Goal: Task Accomplishment & Management: Manage account settings

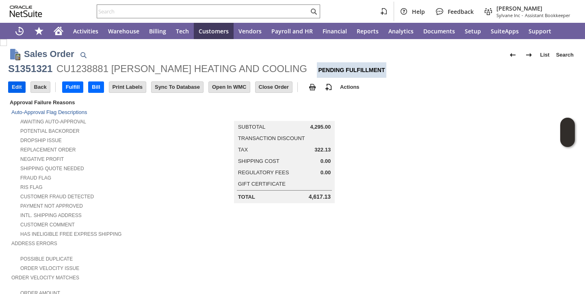
click at [19, 87] on input "Edit" at bounding box center [17, 87] width 17 height 11
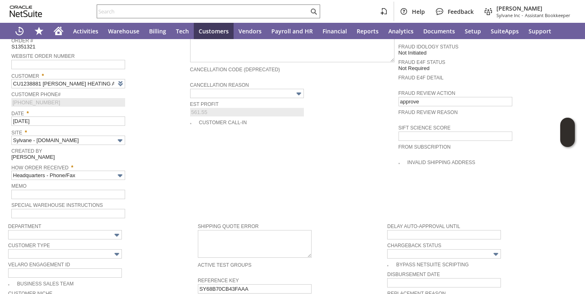
type input "Intelligent Recommendations ⁰"
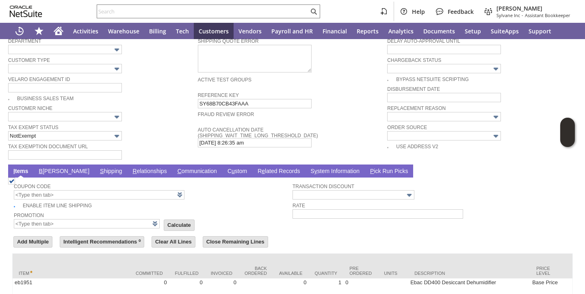
scroll to position [519, 0]
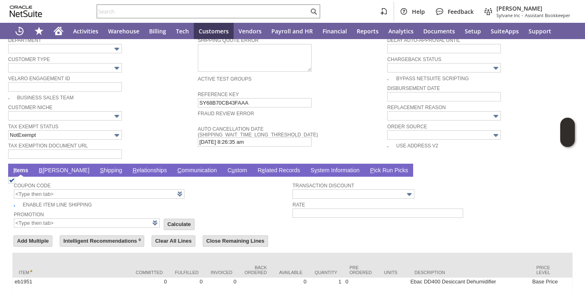
click at [98, 172] on link "S hipping" at bounding box center [111, 171] width 26 height 8
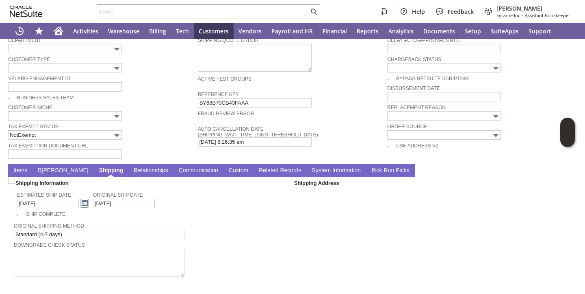
click at [80, 202] on link at bounding box center [84, 202] width 9 height 9
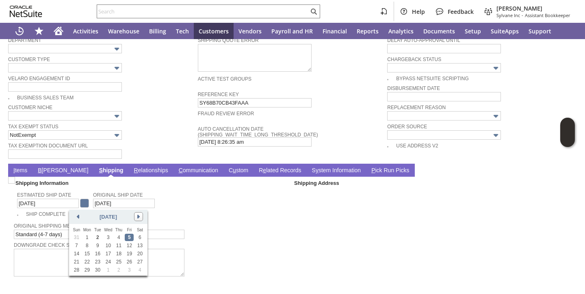
click at [141, 215] on link at bounding box center [138, 216] width 9 height 9
click at [99, 246] on link "7" at bounding box center [97, 245] width 9 height 7
type input "10/7/2025"
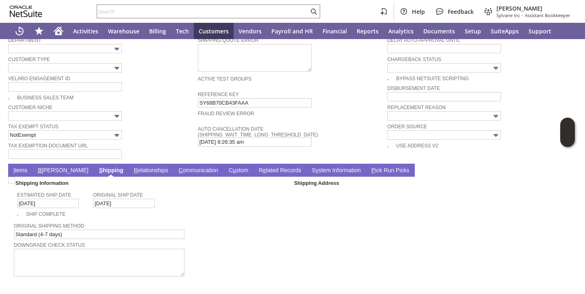
click at [25, 172] on link "I tems" at bounding box center [20, 171] width 18 height 8
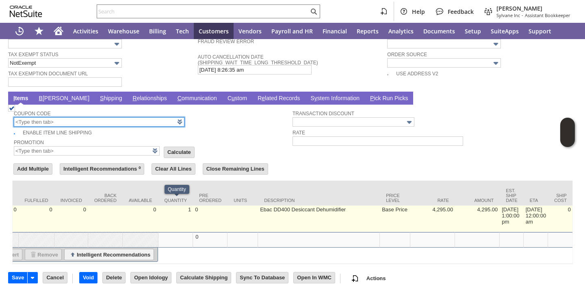
scroll to position [0, 161]
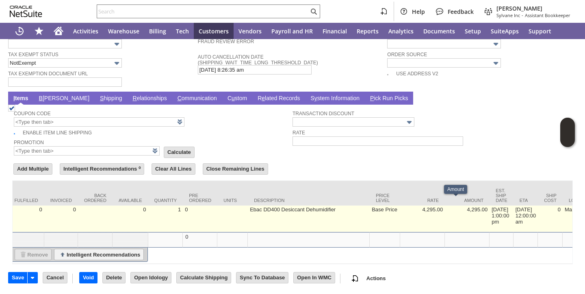
click at [490, 211] on td "[DATE] 1:00:00 pm" at bounding box center [502, 218] width 24 height 26
type input "OK"
type input "Make Copy"
type input "[DATE] 1:00:00 pm"
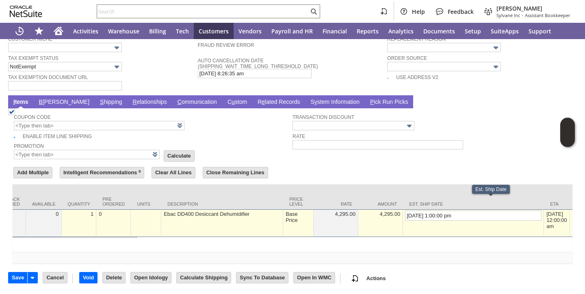
scroll to position [597, 0]
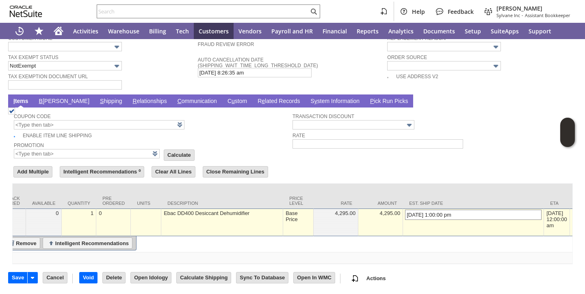
click at [405, 209] on input "[DATE] 1:00:00 pm" at bounding box center [473, 214] width 137 height 10
type input "10/7/2025 1:00:00 pm"
type input "Add"
type input "Copy Previous"
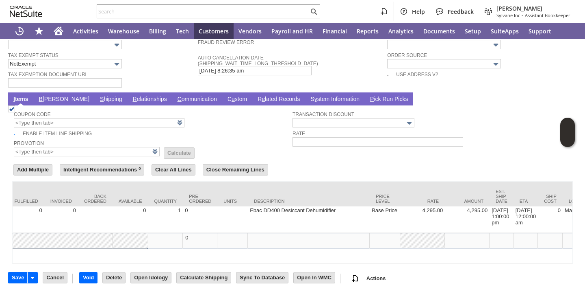
scroll to position [0, 0]
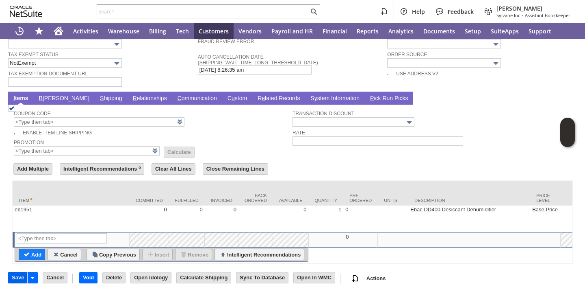
click at [23, 281] on input "Save" at bounding box center [18, 277] width 19 height 11
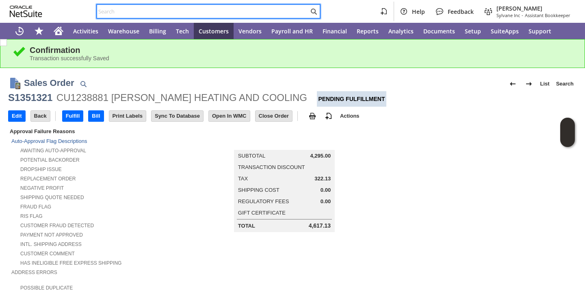
click at [238, 15] on input "text" at bounding box center [203, 12] width 212 height 10
paste input "P216661"
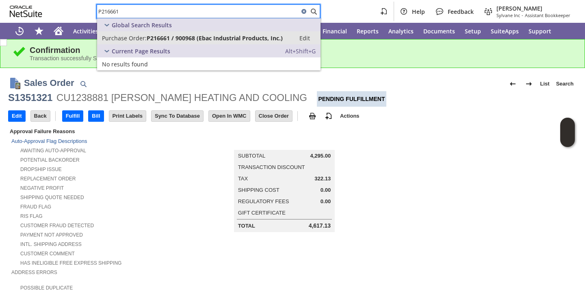
type input "P216661"
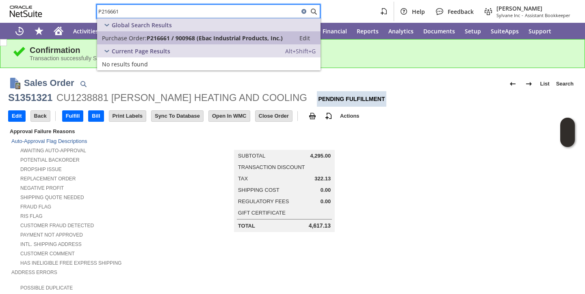
click at [157, 40] on span "P216661 / 900968 (Ebac Industrial Products, Inc.)" at bounding box center [215, 38] width 136 height 8
